Goal: Find specific page/section: Locate a particular part of the current website

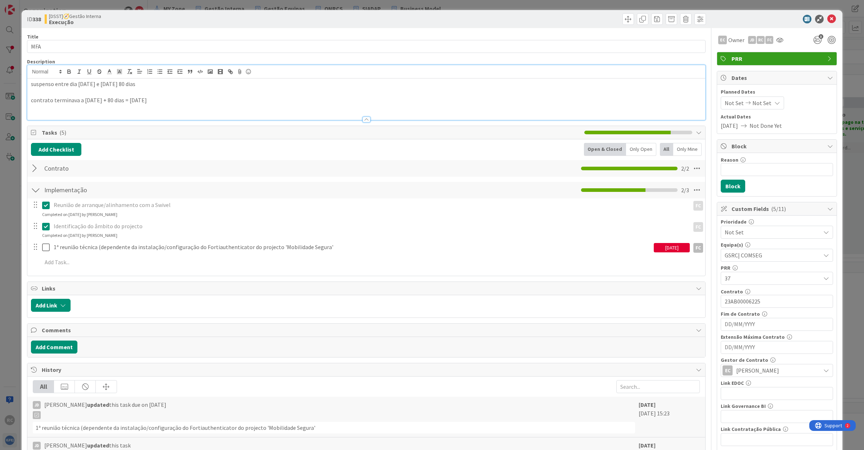
scroll to position [0, 98]
drag, startPoint x: 826, startPoint y: 18, endPoint x: 638, endPoint y: 22, distance: 188.2
click at [827, 18] on icon at bounding box center [831, 19] width 9 height 9
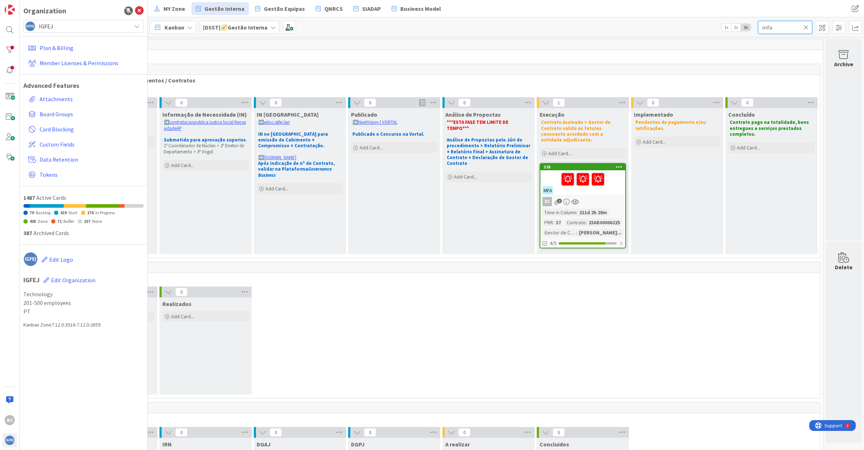
click at [766, 30] on input "mfa" at bounding box center [785, 27] width 54 height 13
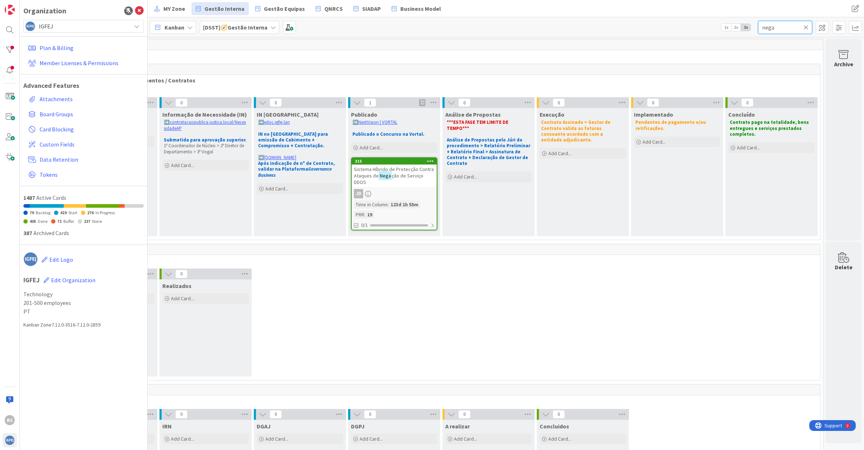
type input "nega"
click at [397, 176] on span "ção de Serviço DDOS" at bounding box center [388, 178] width 69 height 13
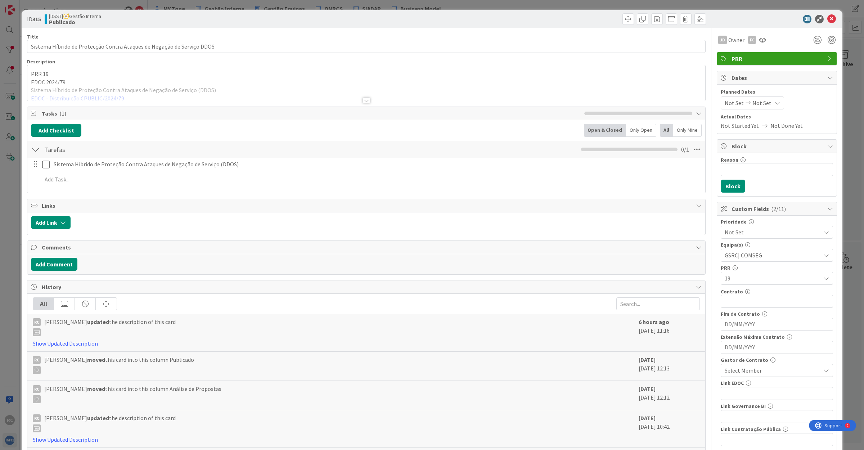
click at [98, 93] on div at bounding box center [366, 91] width 678 height 18
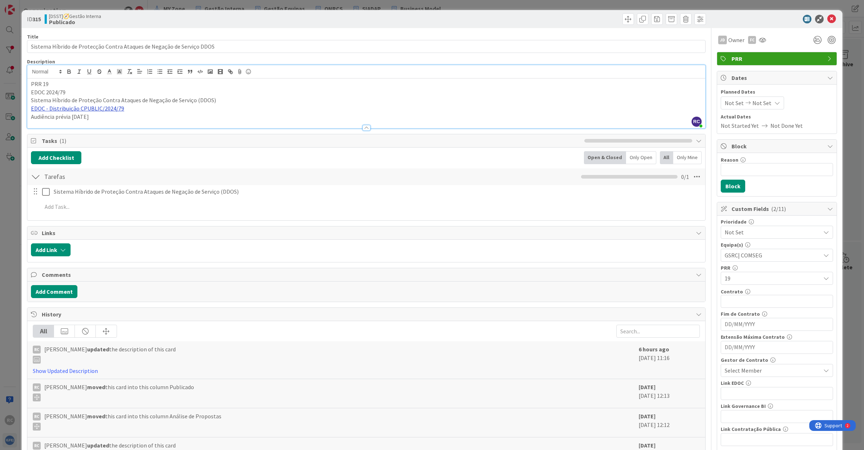
click at [87, 109] on link "EDOC - Distribuição CPUBLIC/2024/79" at bounding box center [77, 108] width 93 height 7
click at [45, 121] on link "[URL]" at bounding box center [39, 122] width 12 height 9
click at [173, 114] on p "Audiência prévia [DATE]" at bounding box center [366, 117] width 670 height 8
click at [739, 373] on span "Select Member" at bounding box center [742, 370] width 37 height 9
click at [737, 236] on input "text" at bounding box center [776, 233] width 104 height 13
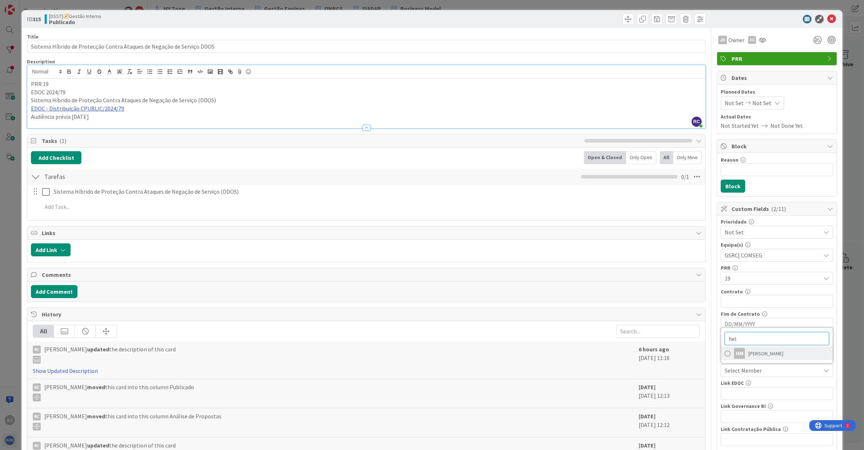
type input "hel"
click at [765, 355] on span "[PERSON_NAME]" at bounding box center [765, 353] width 35 height 11
drag, startPoint x: 735, startPoint y: 302, endPoint x: 710, endPoint y: 305, distance: 25.0
click at [735, 302] on input "text" at bounding box center [776, 301] width 112 height 13
drag, startPoint x: 721, startPoint y: 299, endPoint x: 720, endPoint y: 302, distance: 3.7
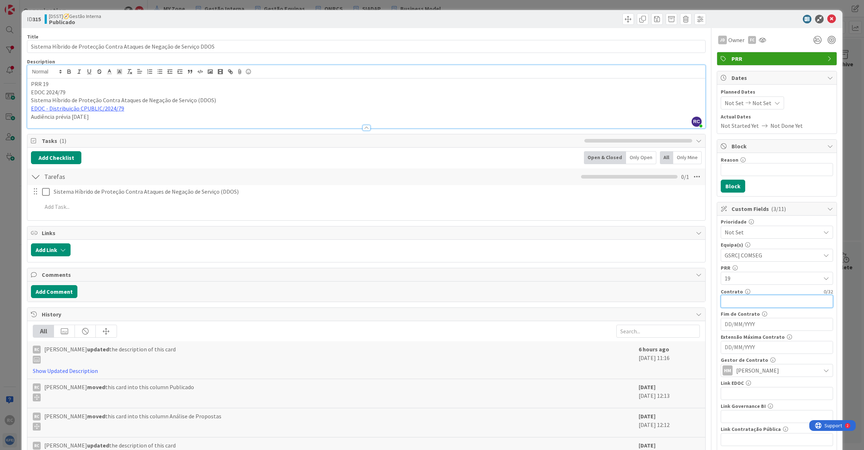
click at [721, 299] on input "text" at bounding box center [776, 301] width 112 height 13
paste input "25AB00007208"
type input "25AB00007208"
